Goal: Check status: Check status

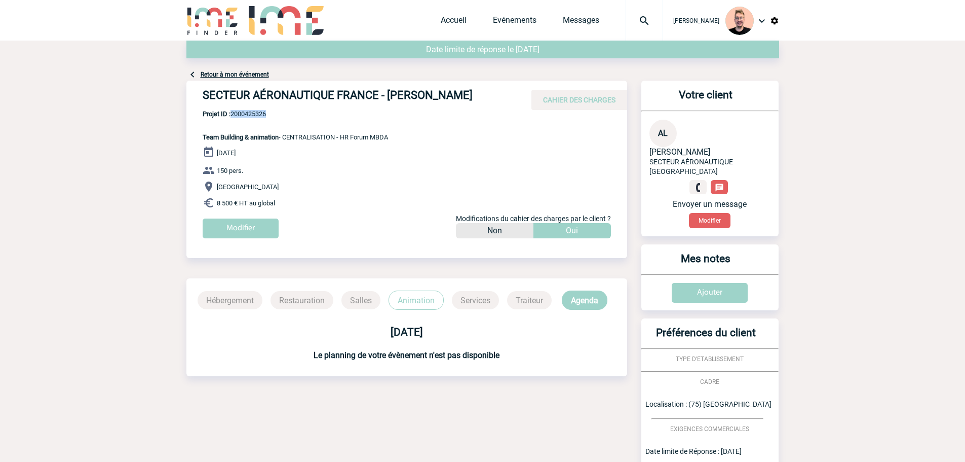
click at [637, 19] on img at bounding box center [644, 21] width 36 height 12
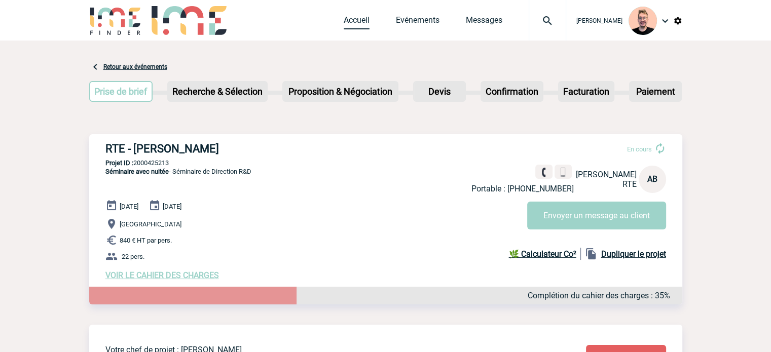
click at [343, 27] on link "Accueil" at bounding box center [356, 22] width 26 height 14
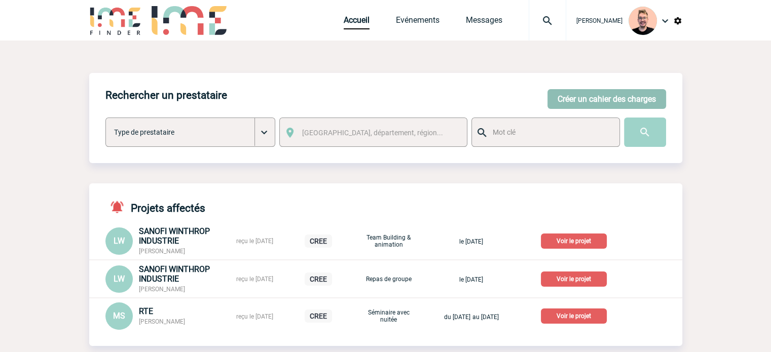
click at [570, 99] on button "Créer un cahier des charges" at bounding box center [606, 99] width 119 height 20
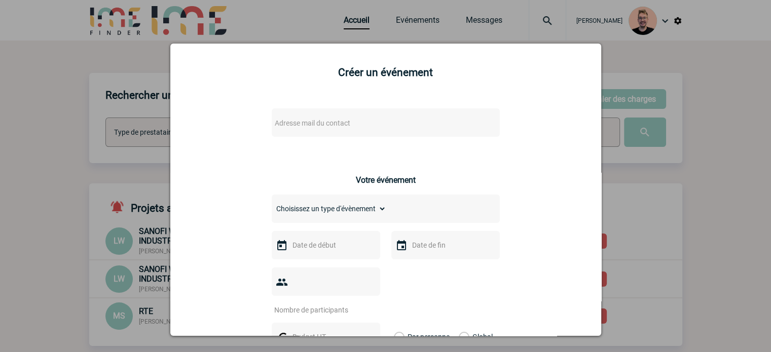
click at [288, 119] on span "Adresse mail du contact" at bounding box center [359, 123] width 177 height 14
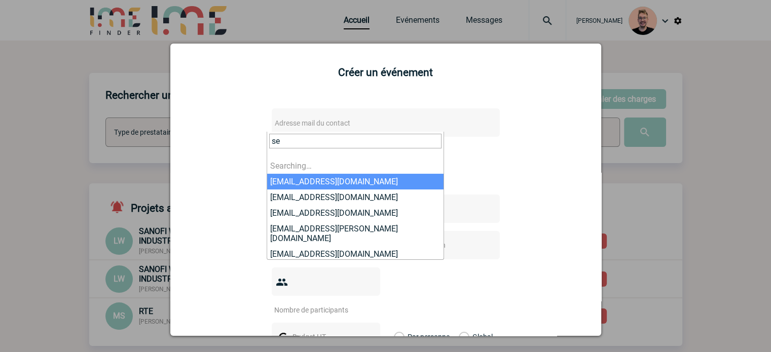
type input "s"
click at [124, 32] on div at bounding box center [385, 176] width 771 height 352
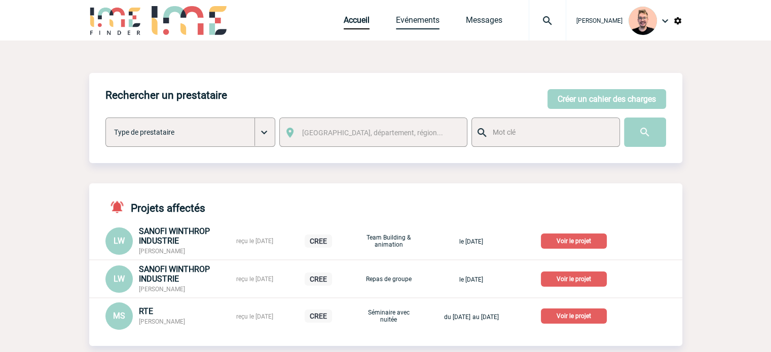
click at [412, 25] on link "Evénements" at bounding box center [418, 22] width 44 height 14
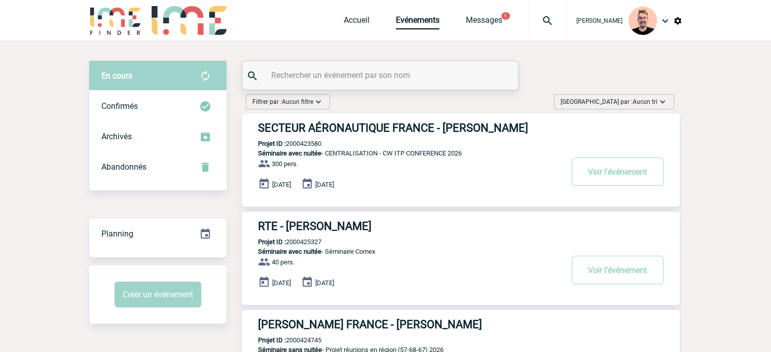
click at [604, 102] on div "Trier par : Aucun tri Aucun tri Date d'événement Date d'événement Date demande …" at bounding box center [614, 101] width 120 height 15
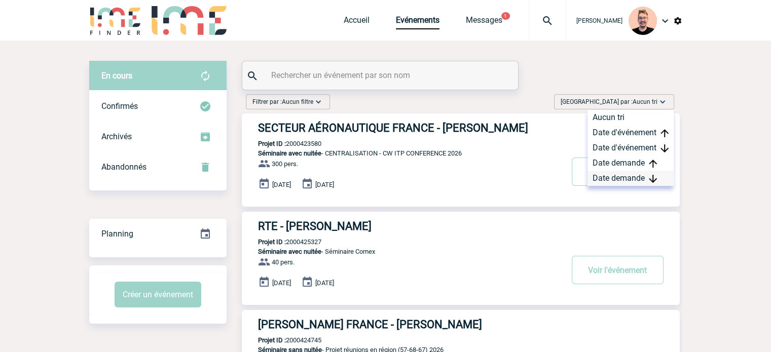
click at [628, 177] on div "Date demande" at bounding box center [630, 178] width 86 height 15
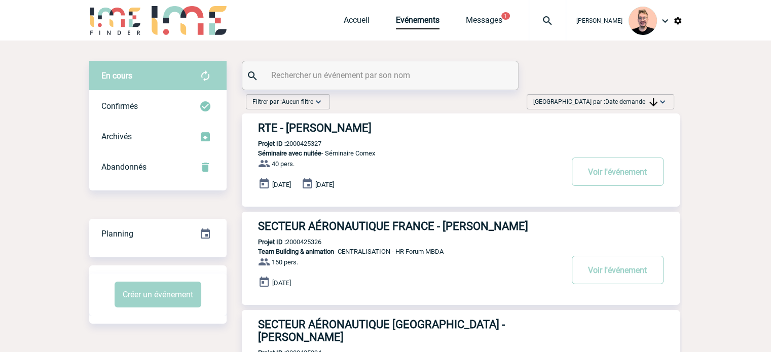
click at [320, 129] on h3 "RTE - Marisa RICHARD" at bounding box center [410, 128] width 304 height 13
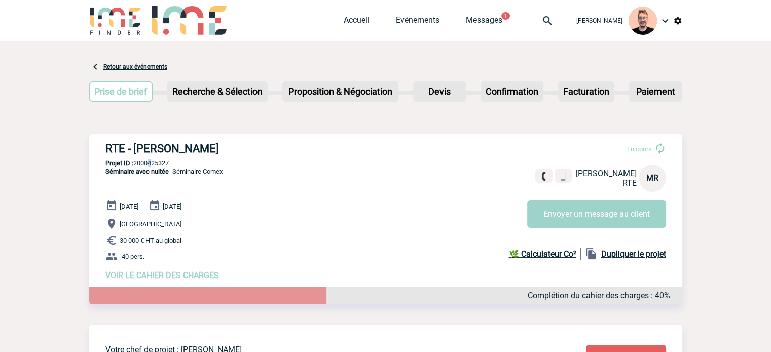
click at [148, 165] on p "Projet ID : 2000425327" at bounding box center [385, 163] width 593 height 8
click at [167, 162] on p "Projet ID : 2000425327" at bounding box center [385, 163] width 593 height 8
copy p "2000425327"
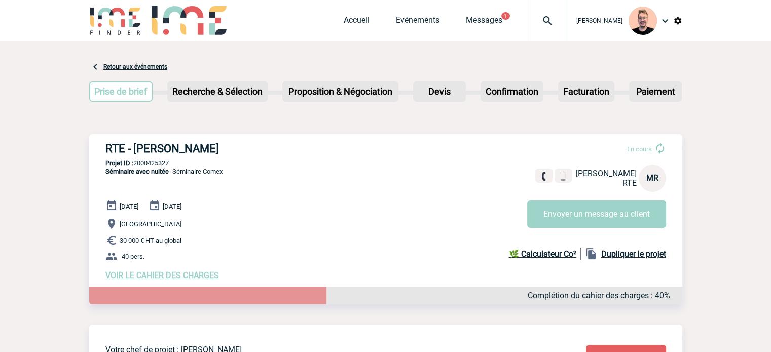
click at [536, 23] on img at bounding box center [547, 21] width 36 height 12
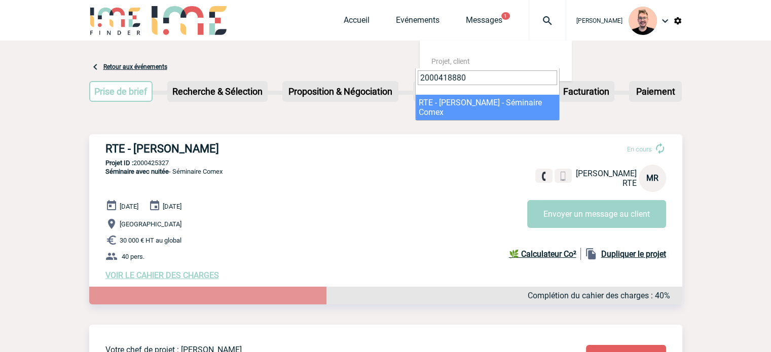
type input "2000418880"
select select "18381"
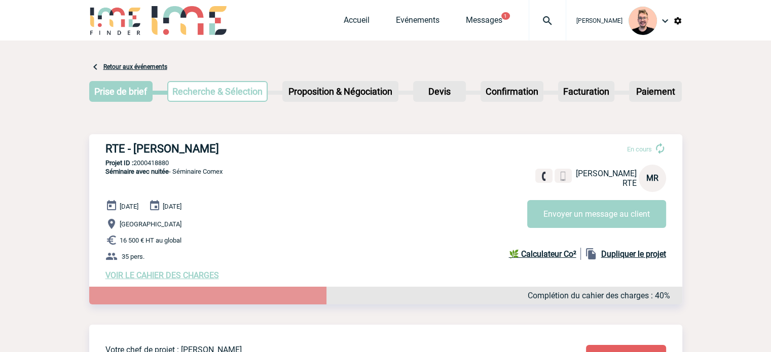
click at [213, 146] on h3 "RTE - Marisa RICHARD" at bounding box center [257, 148] width 304 height 13
click at [410, 15] on link "Evénements" at bounding box center [418, 22] width 44 height 14
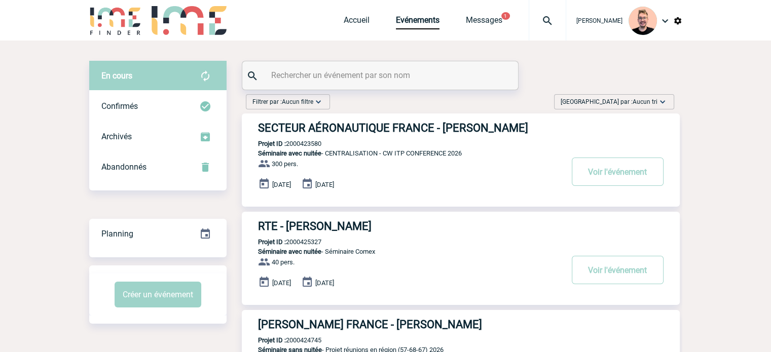
click at [632, 101] on span "[GEOGRAPHIC_DATA] par : Aucun tri" at bounding box center [608, 102] width 97 height 10
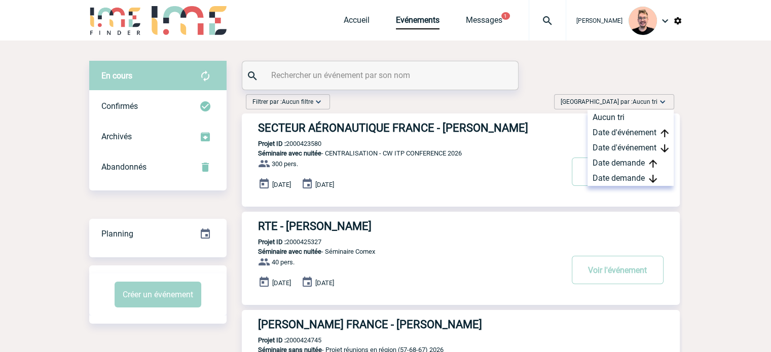
drag, startPoint x: 621, startPoint y: 174, endPoint x: 537, endPoint y: 179, distance: 83.7
click at [618, 174] on div "Date demande" at bounding box center [630, 178] width 86 height 15
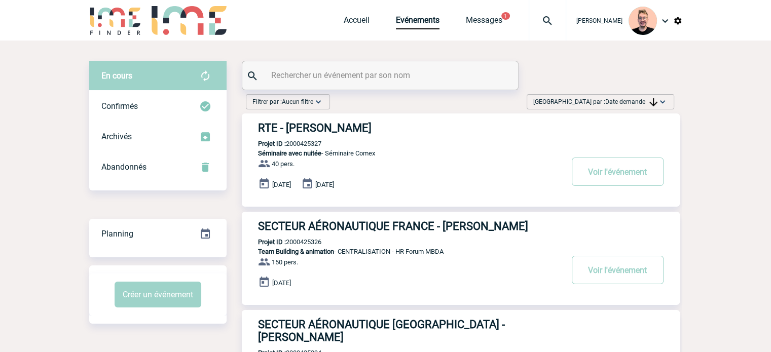
click at [304, 129] on h3 "RTE - Marisa RICHARD" at bounding box center [410, 128] width 304 height 13
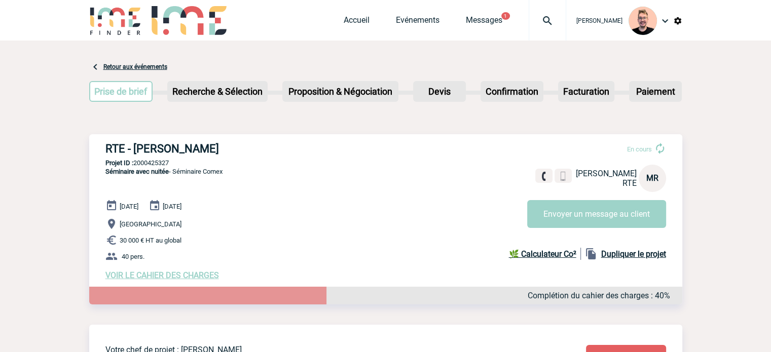
drag, startPoint x: 220, startPoint y: 145, endPoint x: 96, endPoint y: 138, distance: 124.3
click at [96, 138] on div "RTE - [PERSON_NAME] En cours [PERSON_NAME] RTE MR Envoyer un message au client …" at bounding box center [385, 211] width 593 height 154
copy h3 "RTE - [PERSON_NAME]"
click at [154, 160] on p "Projet ID : 2000425327" at bounding box center [385, 163] width 593 height 8
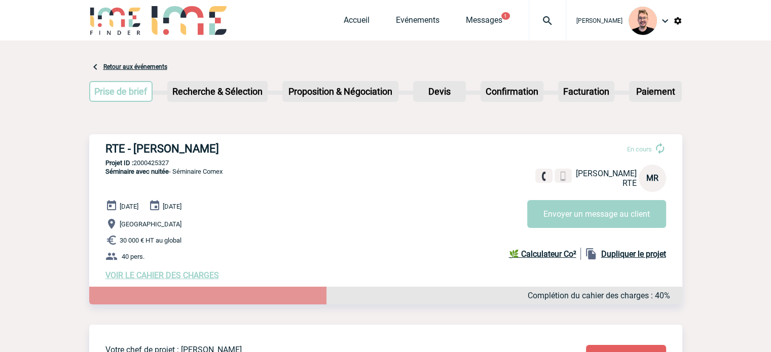
copy p "2000425327"
